Goal: Navigation & Orientation: Find specific page/section

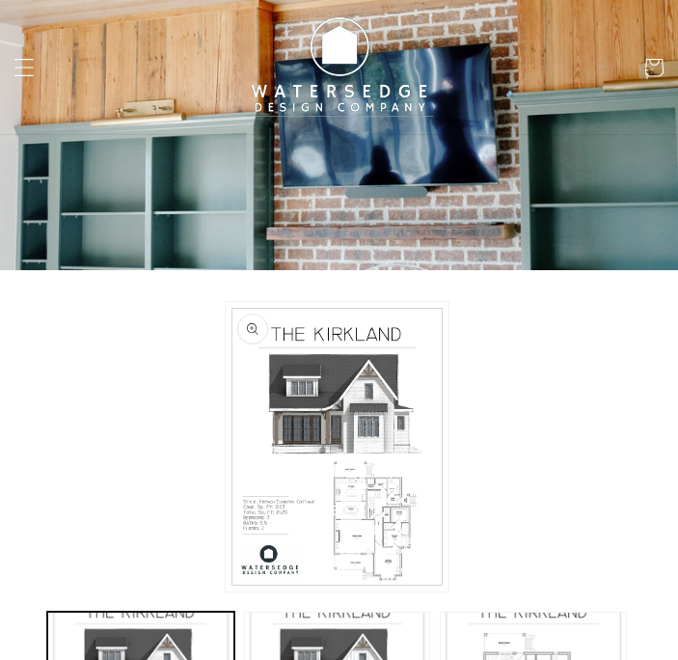
click at [24, 64] on icon "Menu" at bounding box center [24, 67] width 20 height 20
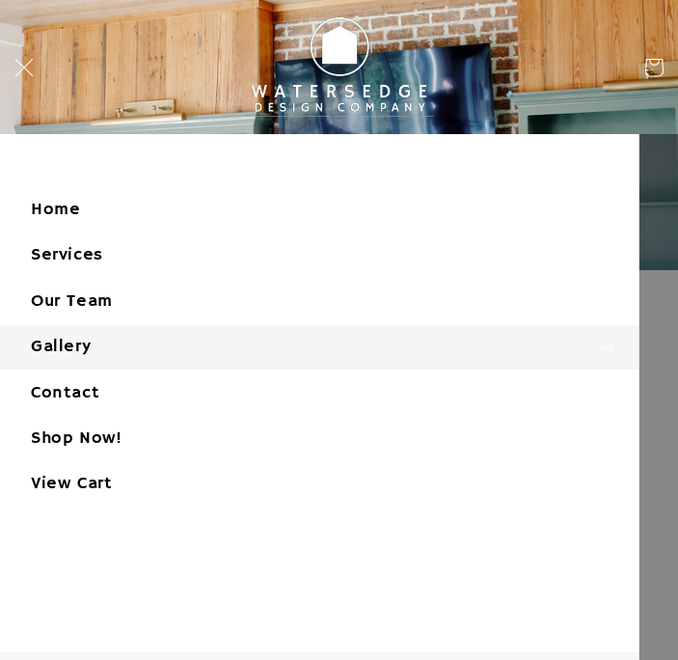
click at [164, 360] on summary "Gallery" at bounding box center [319, 346] width 638 height 43
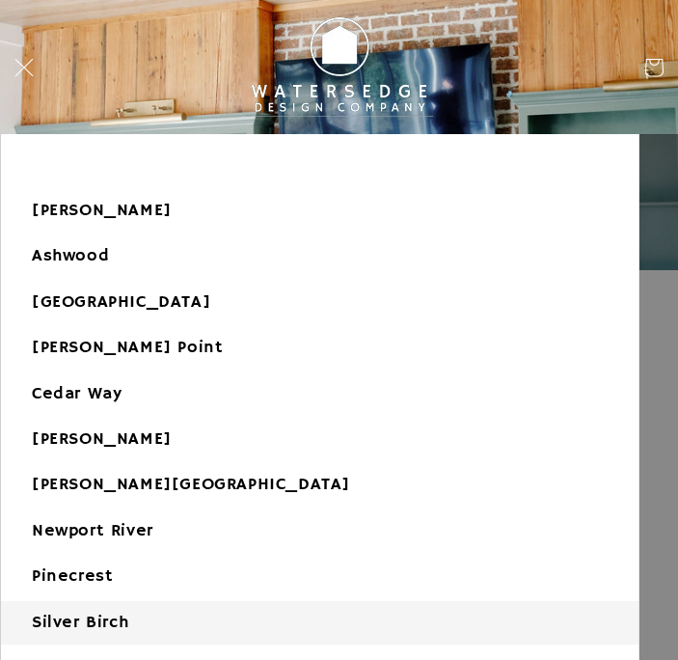
click at [161, 620] on link "Silver Birch" at bounding box center [319, 622] width 637 height 43
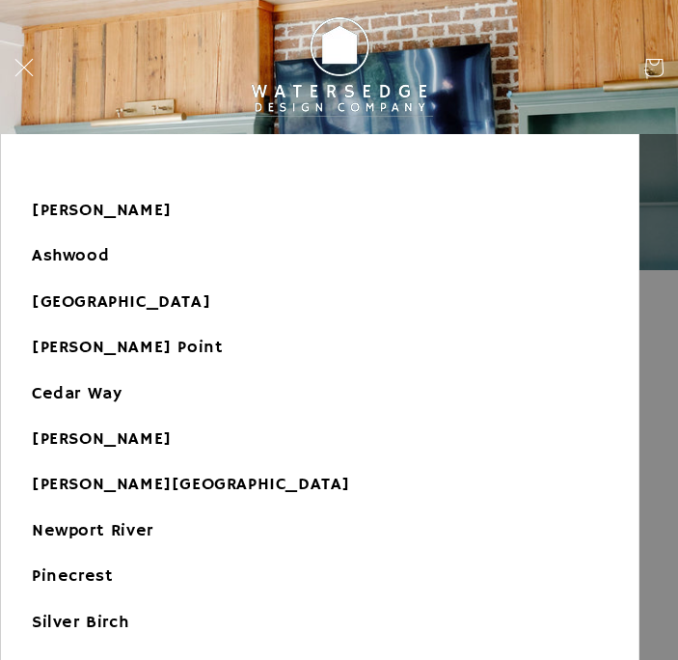
click at [507, 69] on header "Home Services Our Team Gallery Gallery Allen Grove Ashwood Bellflower Bay Boyki…" at bounding box center [339, 67] width 678 height 134
click at [23, 77] on span "Menu" at bounding box center [24, 67] width 42 height 42
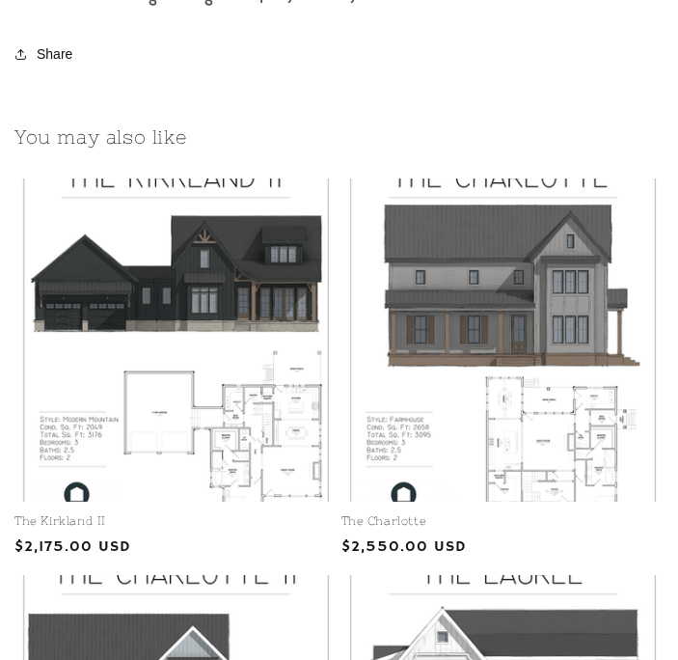
scroll to position [1588, 0]
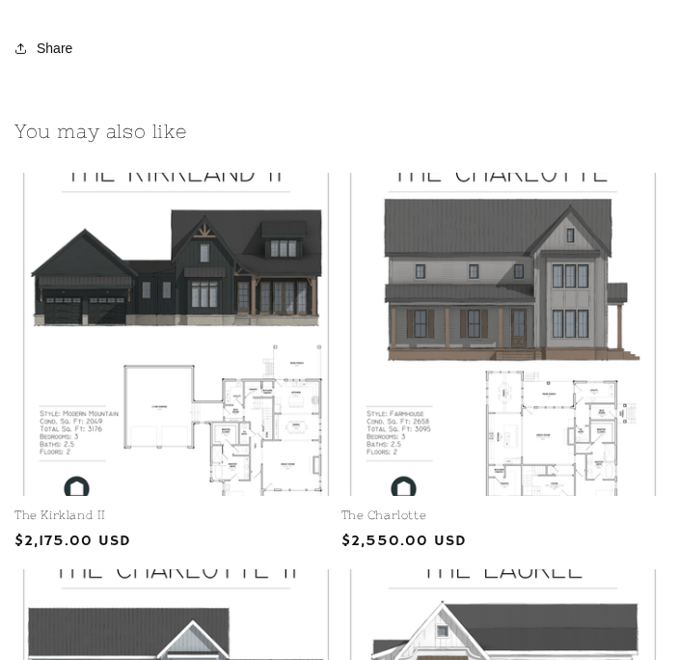
click at [152, 508] on link "The Kirkland II" at bounding box center [175, 515] width 323 height 15
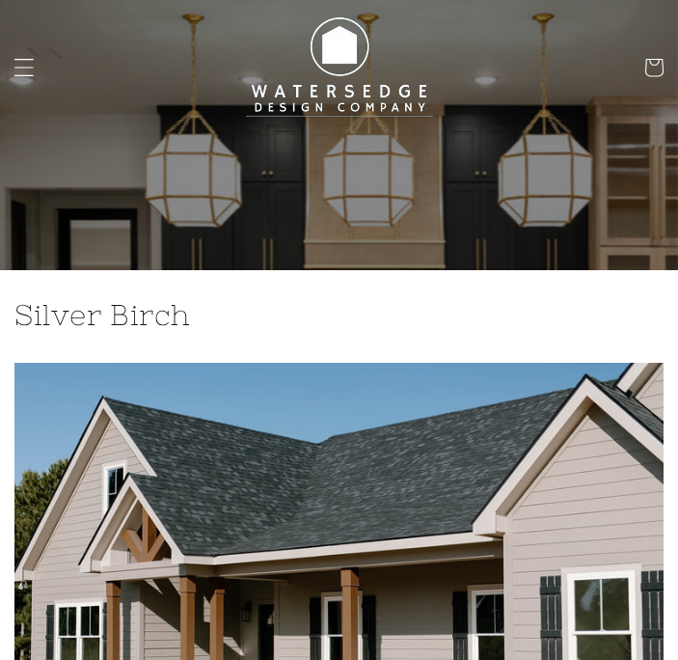
click at [23, 57] on icon "Menu" at bounding box center [24, 67] width 20 height 20
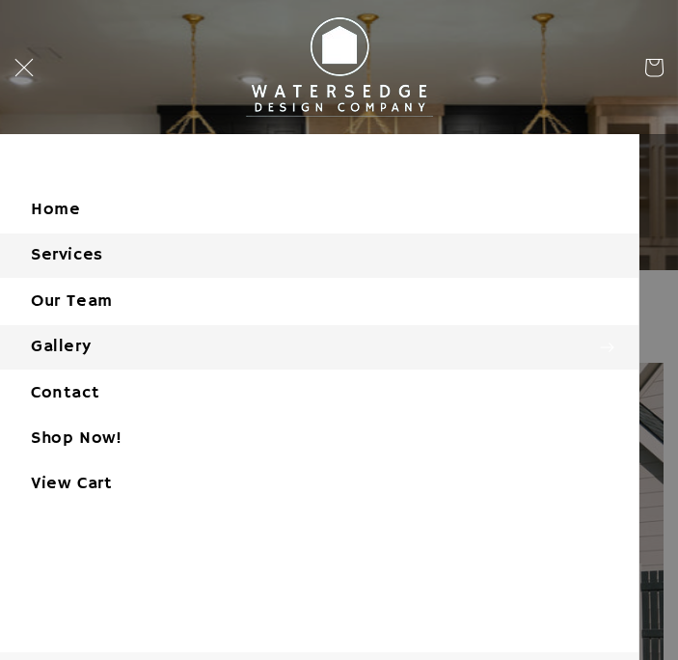
click at [81, 263] on link "Services" at bounding box center [319, 254] width 638 height 43
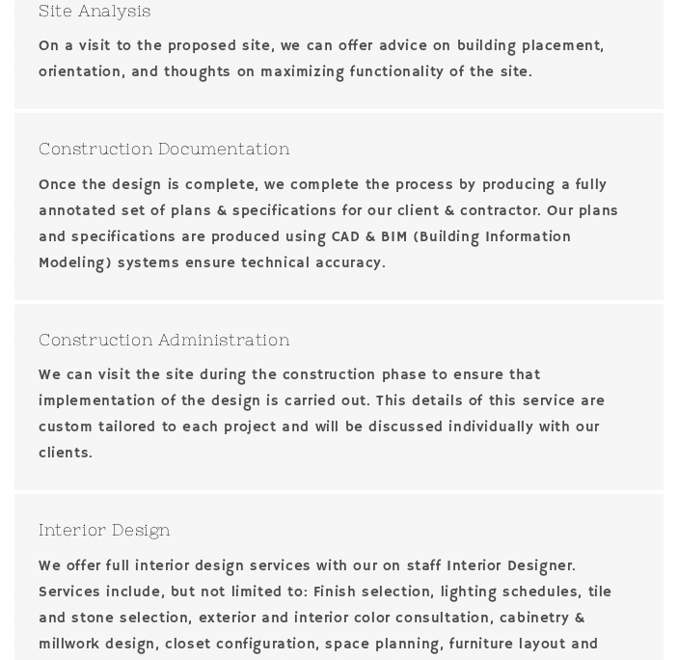
scroll to position [577, 0]
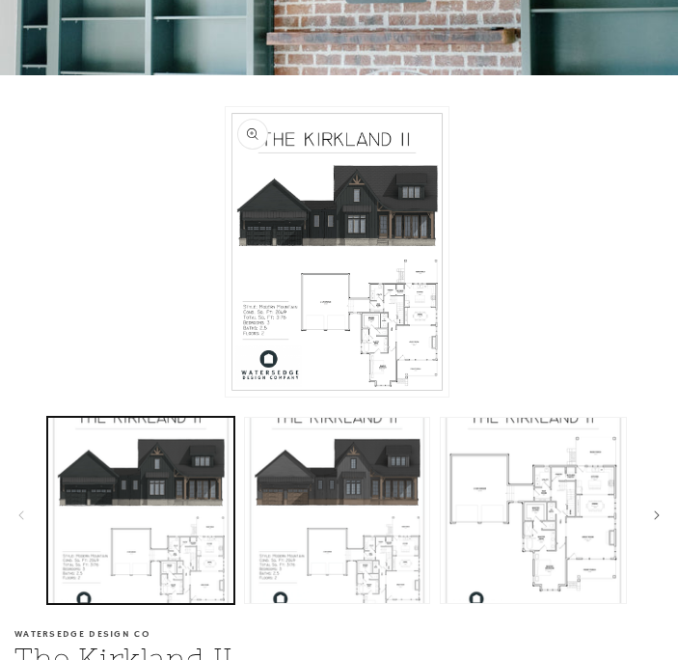
scroll to position [236, 0]
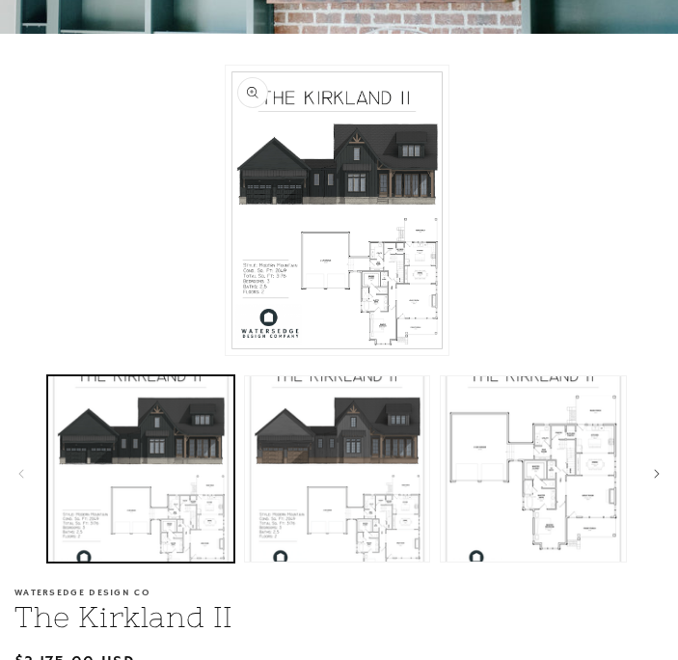
click at [226, 355] on button "Open media 1 in modal" at bounding box center [226, 355] width 0 height 0
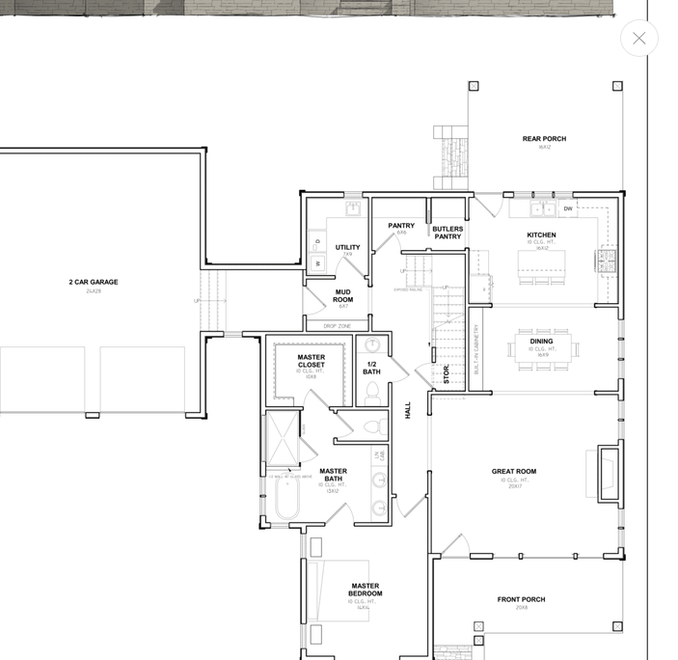
scroll to position [713, 383]
